Goal: Navigation & Orientation: Find specific page/section

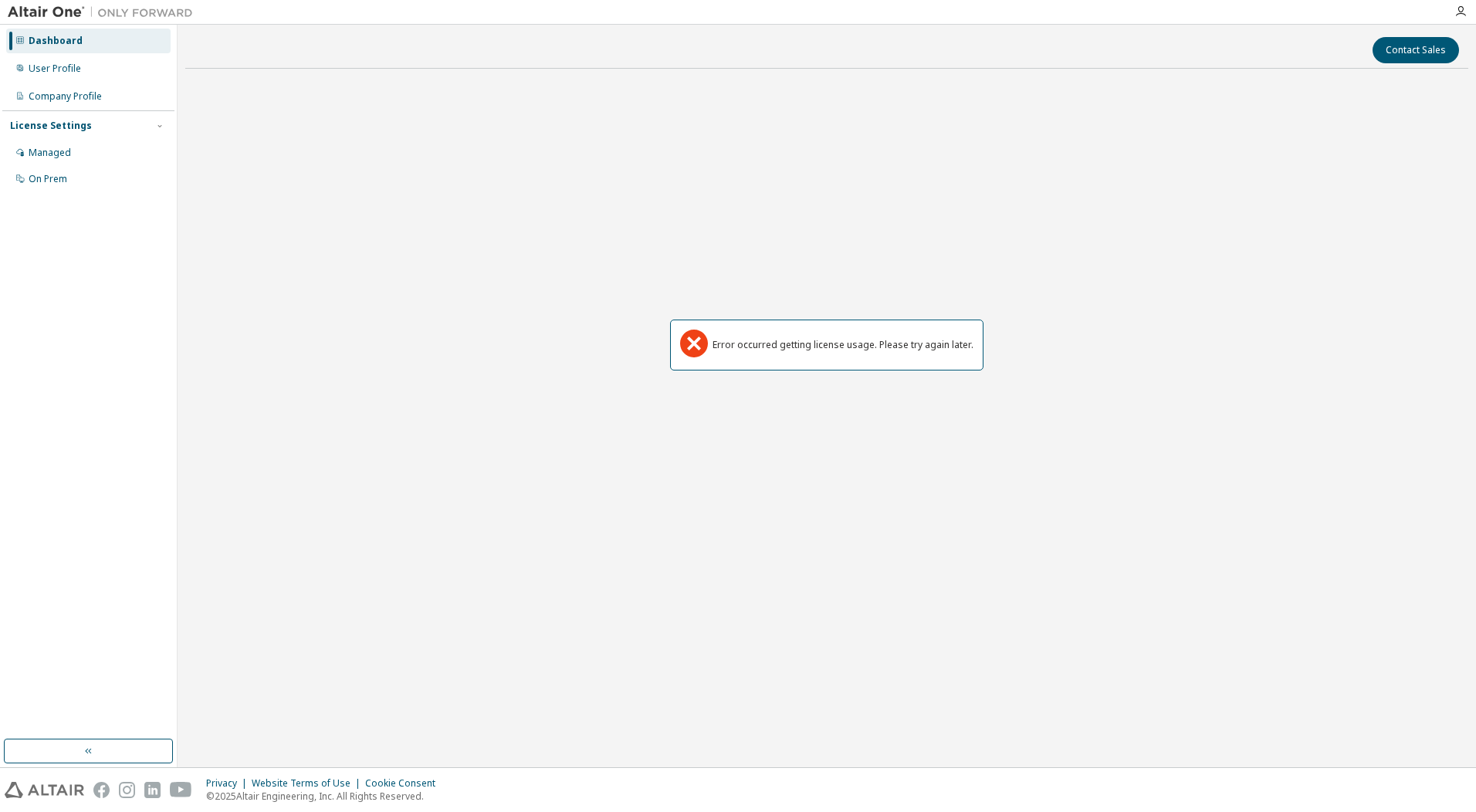
click at [59, 35] on div "Dashboard" at bounding box center [55, 41] width 54 height 13
click at [57, 12] on img at bounding box center [105, 12] width 193 height 15
